Goal: Transaction & Acquisition: Purchase product/service

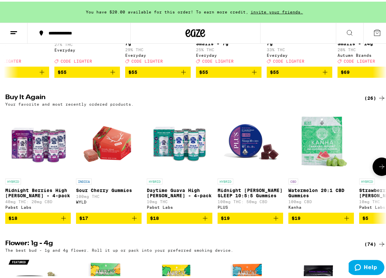
scroll to position [180, 0]
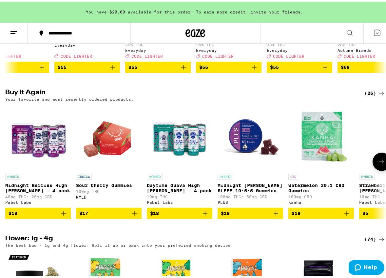
click at [202, 215] on icon "Add to bag" at bounding box center [205, 212] width 8 height 8
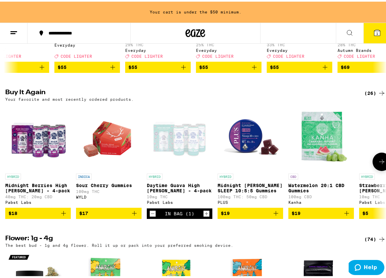
click at [62, 215] on icon "Add to bag" at bounding box center [64, 212] width 8 height 8
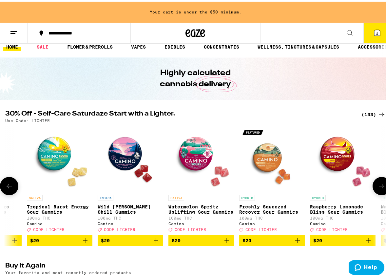
scroll to position [0, 2878]
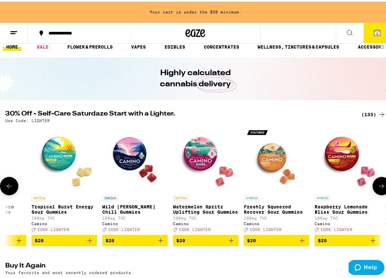
click at [162, 241] on icon "Add to bag" at bounding box center [160, 238] width 5 height 5
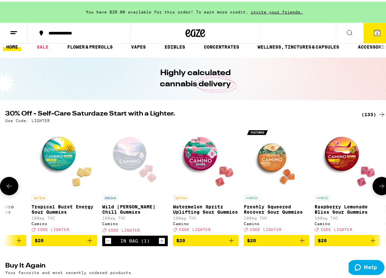
click at [162, 243] on icon "Increment" at bounding box center [162, 239] width 6 height 8
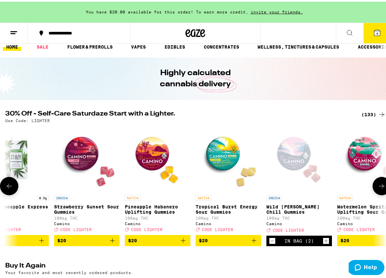
scroll to position [0, 2693]
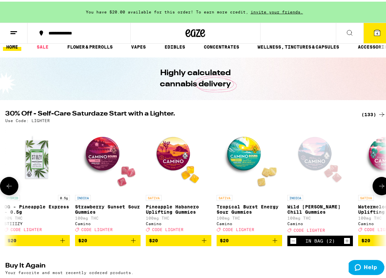
click at [134, 243] on icon "Add to bag" at bounding box center [134, 239] width 8 height 8
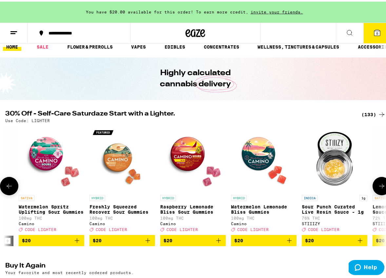
scroll to position [0, 3067]
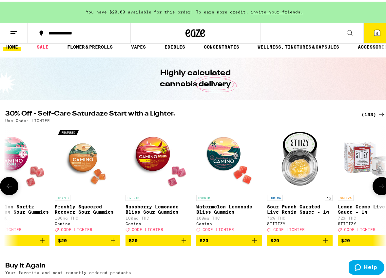
click at [255, 242] on icon "Add to bag" at bounding box center [255, 239] width 8 height 8
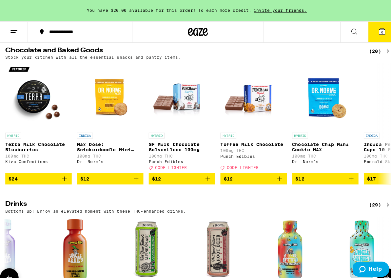
scroll to position [1913, 0]
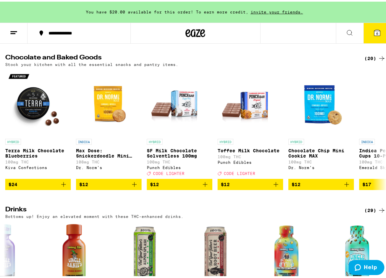
click at [376, 31] on span "6" at bounding box center [377, 32] width 2 height 4
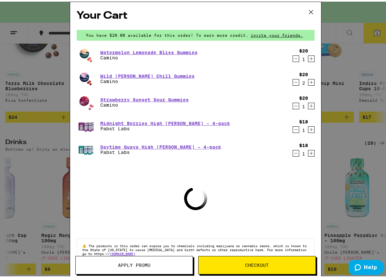
scroll to position [0, 9040]
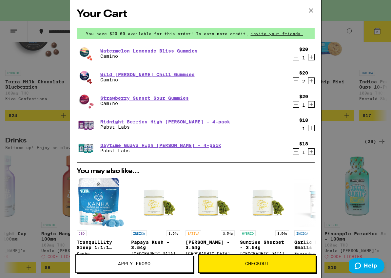
click at [125, 263] on span "Apply Promo" at bounding box center [134, 263] width 32 height 5
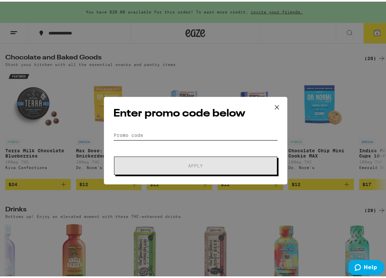
click at [147, 134] on input "Promo Code" at bounding box center [195, 134] width 165 height 10
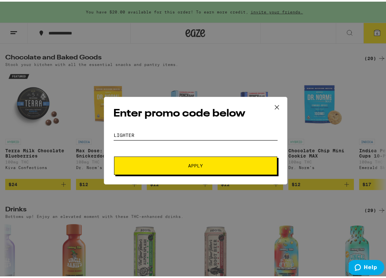
type input "lighter"
click at [193, 164] on button "Apply" at bounding box center [195, 164] width 163 height 18
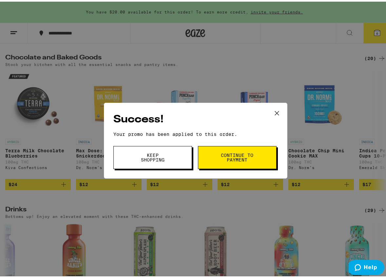
click at [228, 162] on button "Continue to payment" at bounding box center [237, 155] width 79 height 23
